Goal: Information Seeking & Learning: Find specific fact

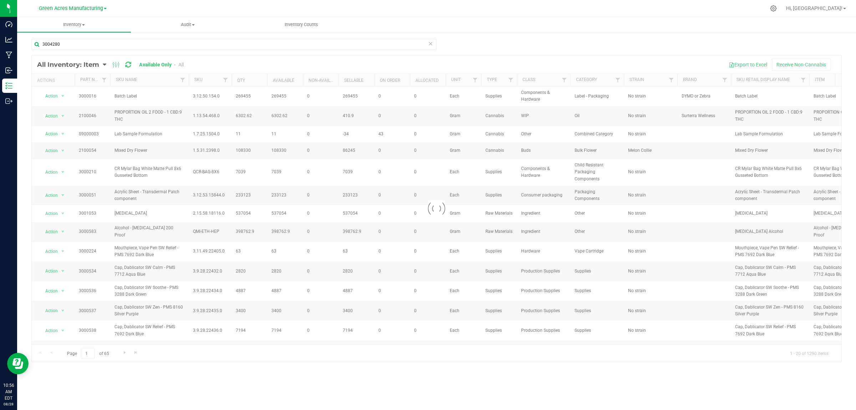
type input "3004280"
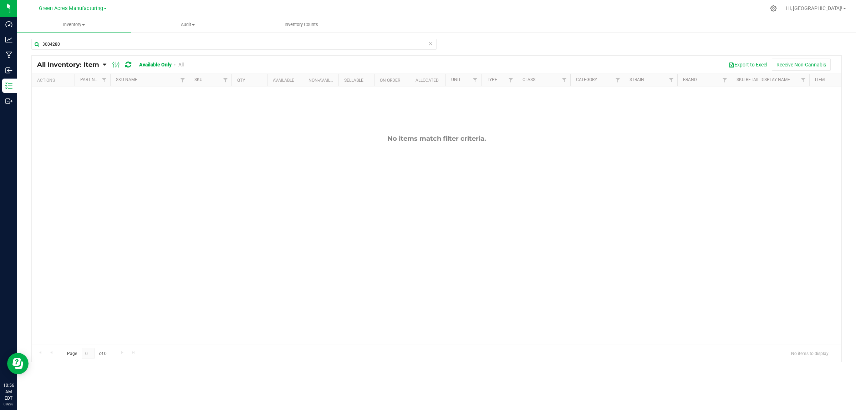
click at [86, 2] on div "Green Acres Manufacturing" at bounding box center [74, 8] width 107 height 14
click at [83, 6] on span "Green Acres Manufacturing" at bounding box center [71, 8] width 64 height 6
click at [62, 45] on link "Tampa Warehouse" at bounding box center [73, 44] width 104 height 10
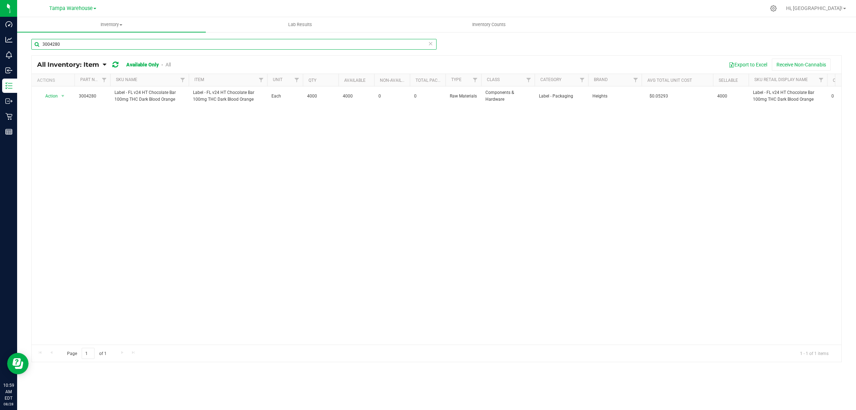
click at [86, 46] on input "3004280" at bounding box center [233, 44] width 405 height 11
type input "3004481"
